Goal: Find specific page/section: Find specific page/section

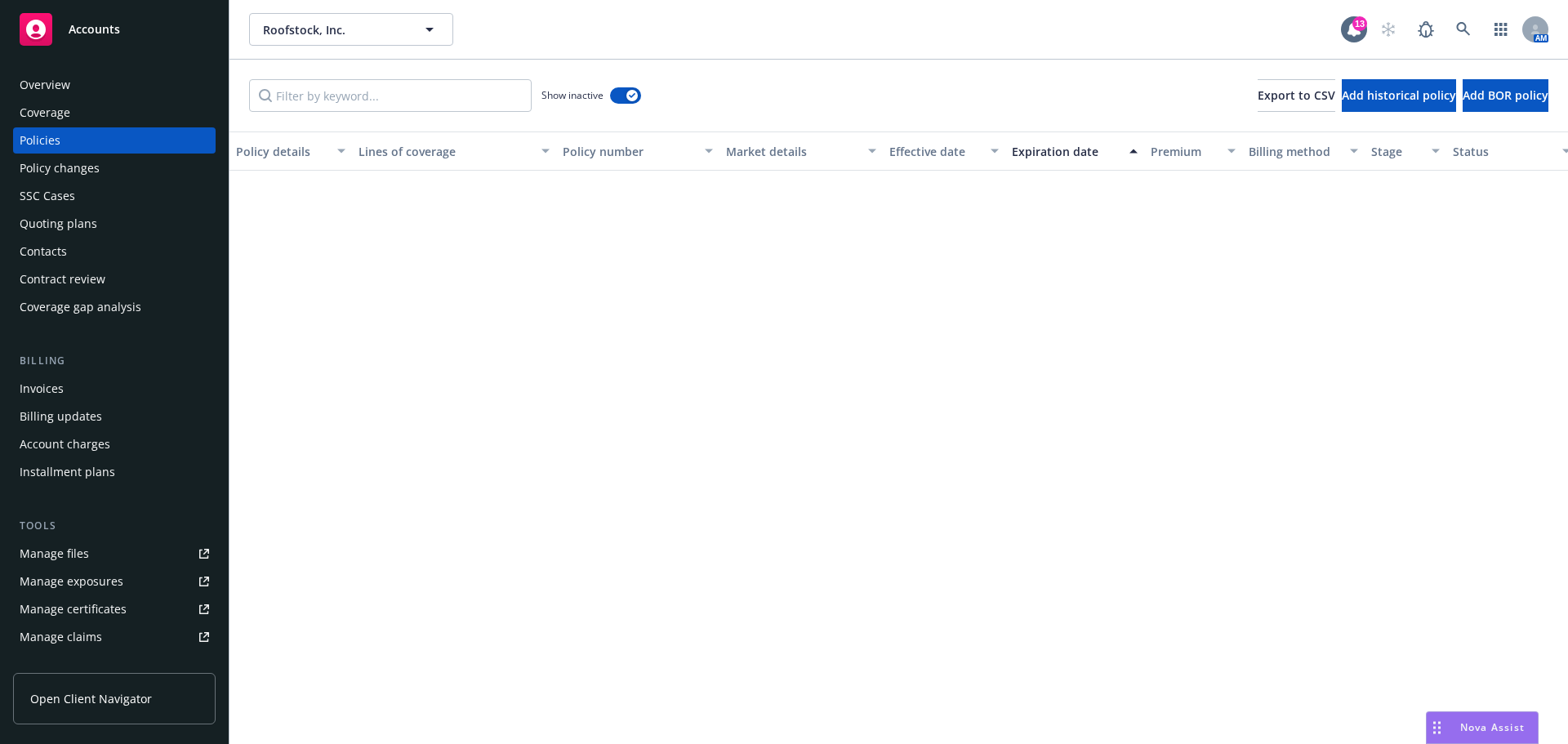
scroll to position [2601, 0]
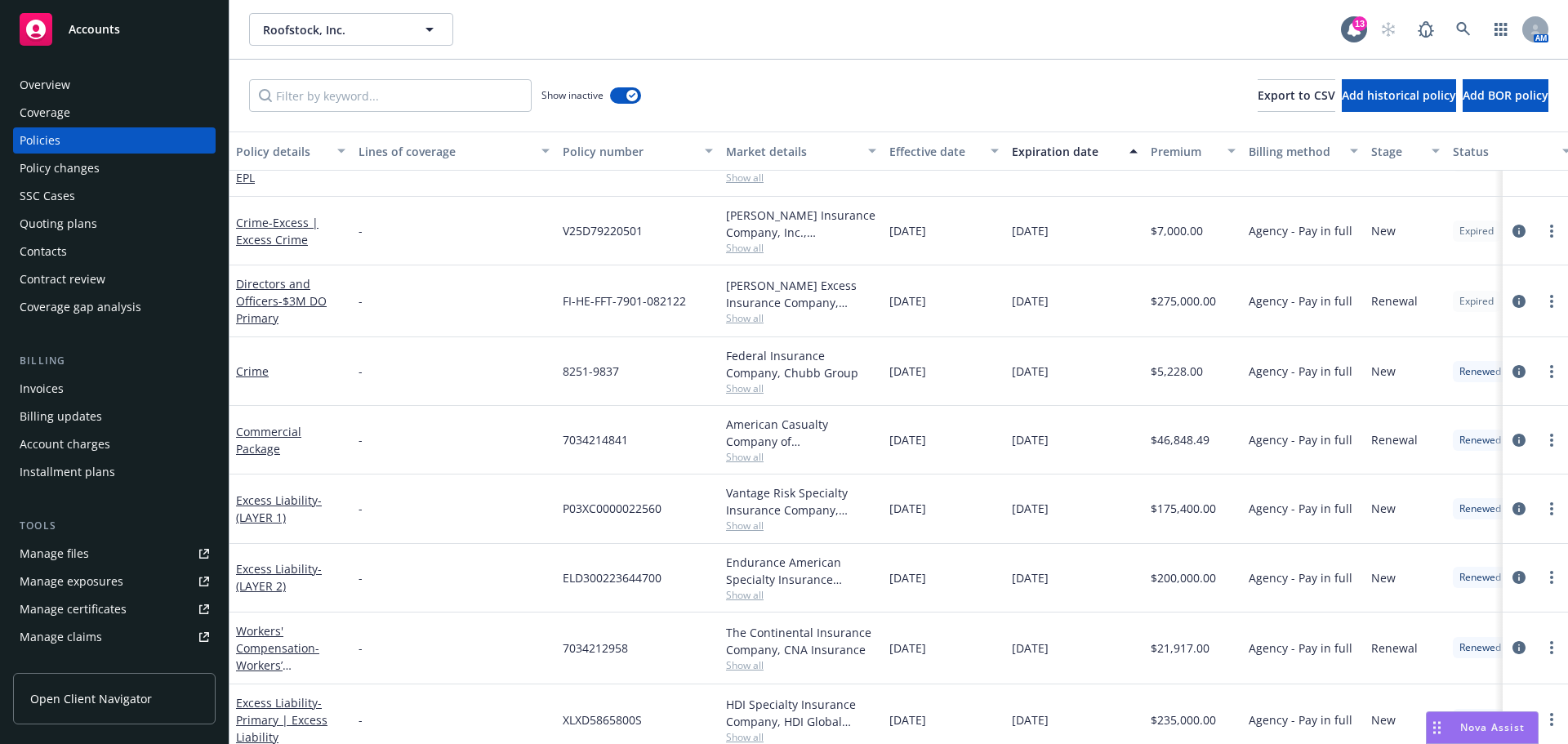
click at [106, 20] on div "Accounts" at bounding box center [114, 29] width 189 height 33
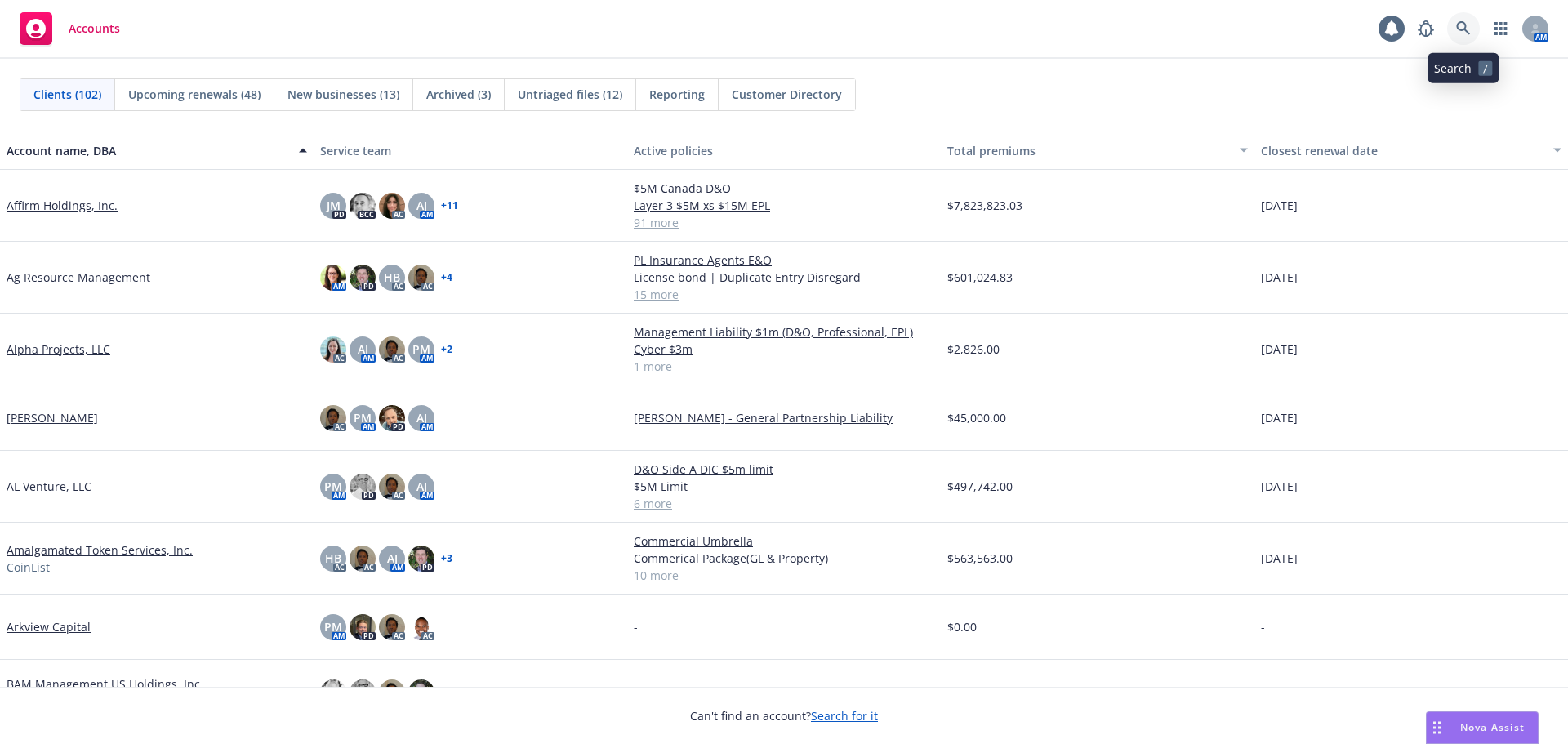
click at [1458, 26] on icon at bounding box center [1463, 28] width 14 height 14
